Goal: Unclear

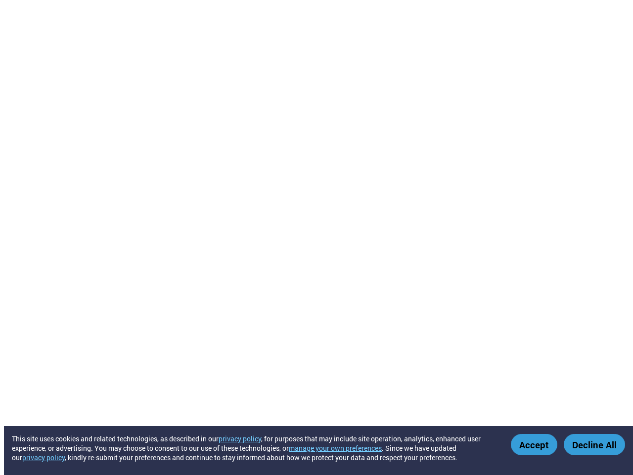
click at [341, 448] on button "manage your own preferences" at bounding box center [335, 447] width 93 height 9
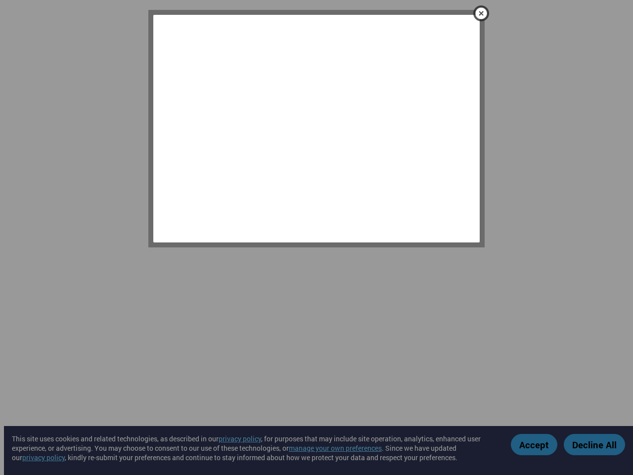
click at [535, 444] on div at bounding box center [316, 237] width 633 height 475
click at [595, 444] on div at bounding box center [316, 237] width 633 height 475
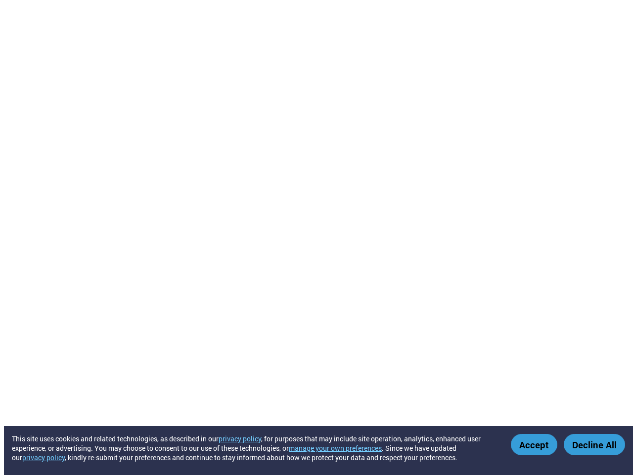
click at [341, 448] on button "manage your own preferences" at bounding box center [335, 447] width 93 height 9
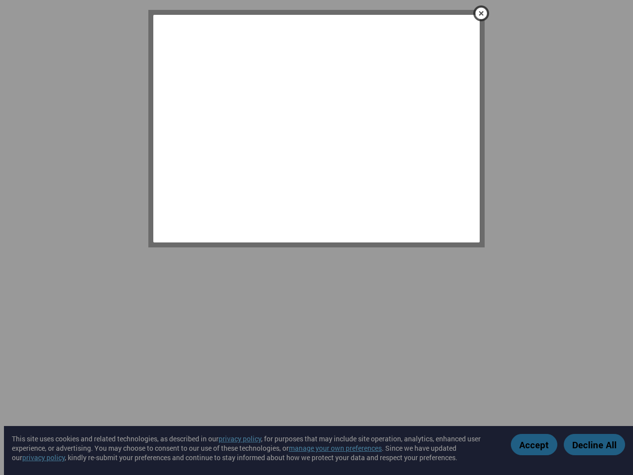
click at [535, 444] on div at bounding box center [316, 237] width 633 height 475
click at [595, 444] on div at bounding box center [316, 237] width 633 height 475
